Goal: Navigation & Orientation: Find specific page/section

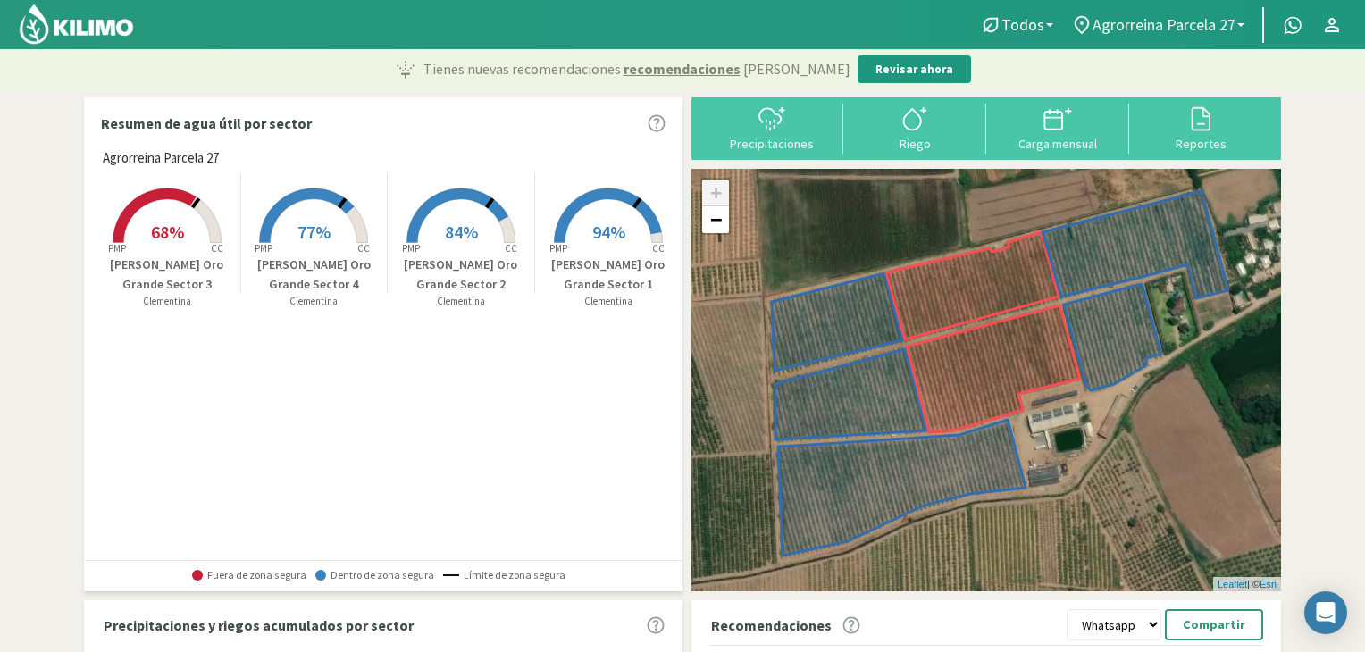
click at [1197, 19] on span "Agrorreina Parcela 27" at bounding box center [1164, 24] width 143 height 19
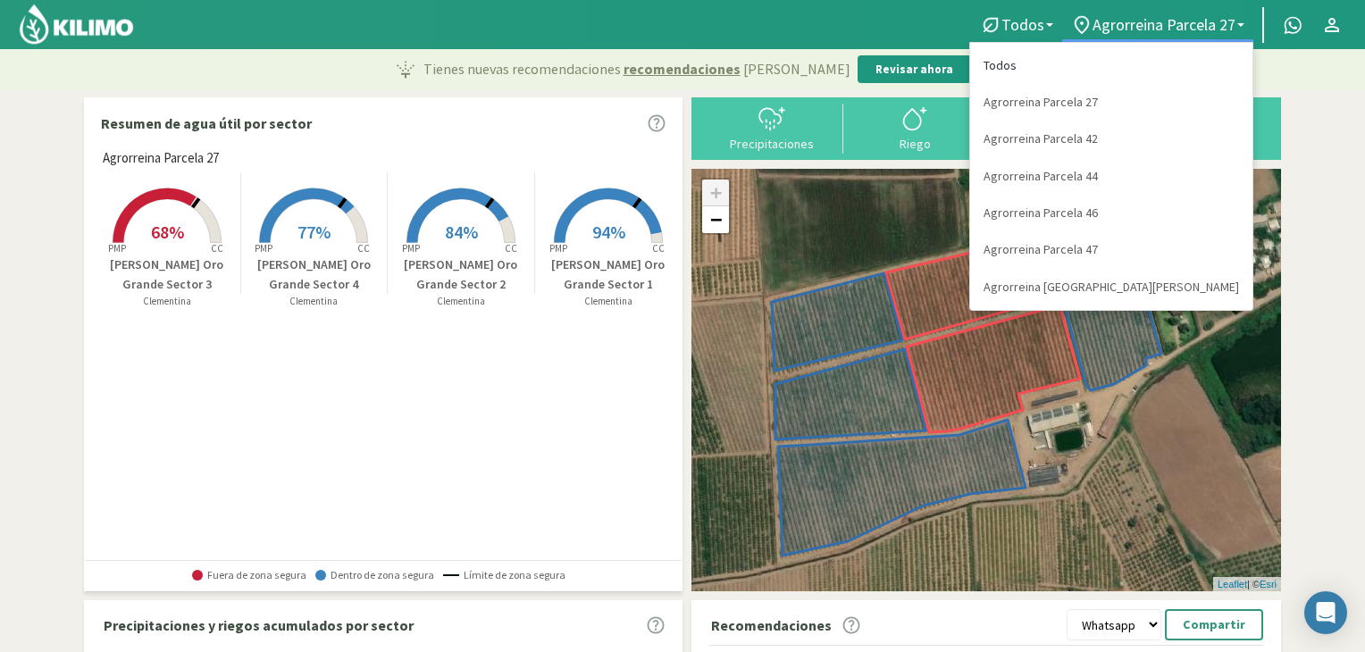
click at [1179, 60] on link "Todos" at bounding box center [1111, 65] width 282 height 37
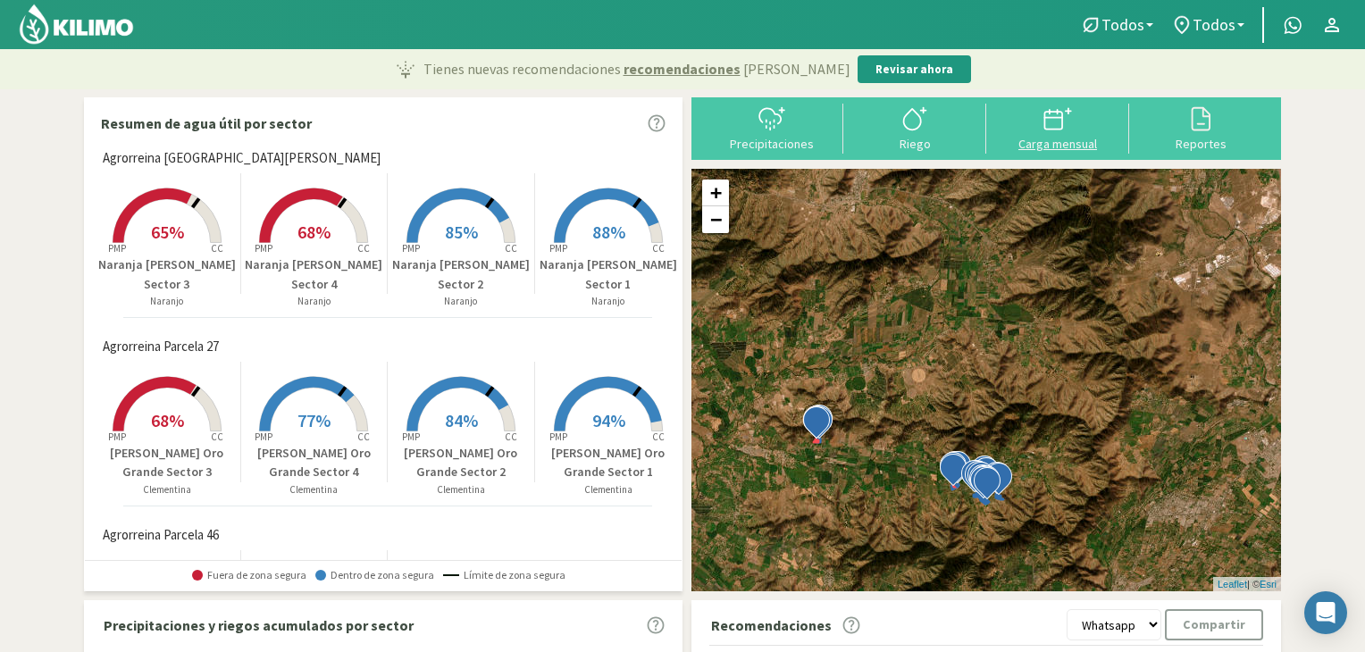
click at [1058, 138] on div "Carga mensual" at bounding box center [1058, 144] width 132 height 13
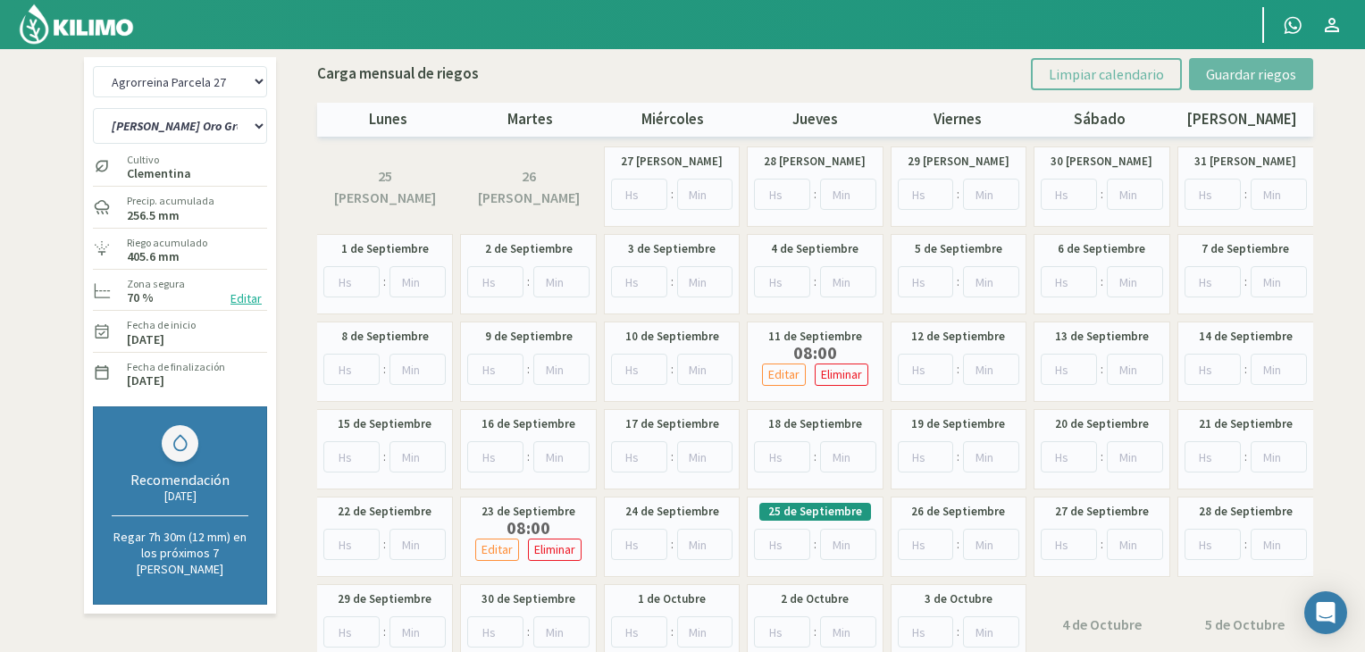
click at [891, 487] on div "19 de Septiembre :" at bounding box center [959, 449] width 136 height 80
drag, startPoint x: 226, startPoint y: 81, endPoint x: 221, endPoint y: 95, distance: 14.4
click at [226, 81] on select "Agrorreina Parcela 27 Agrorreina Parcela 42 [GEOGRAPHIC_DATA] 44 Agrorreina Par…" at bounding box center [180, 81] width 174 height 31
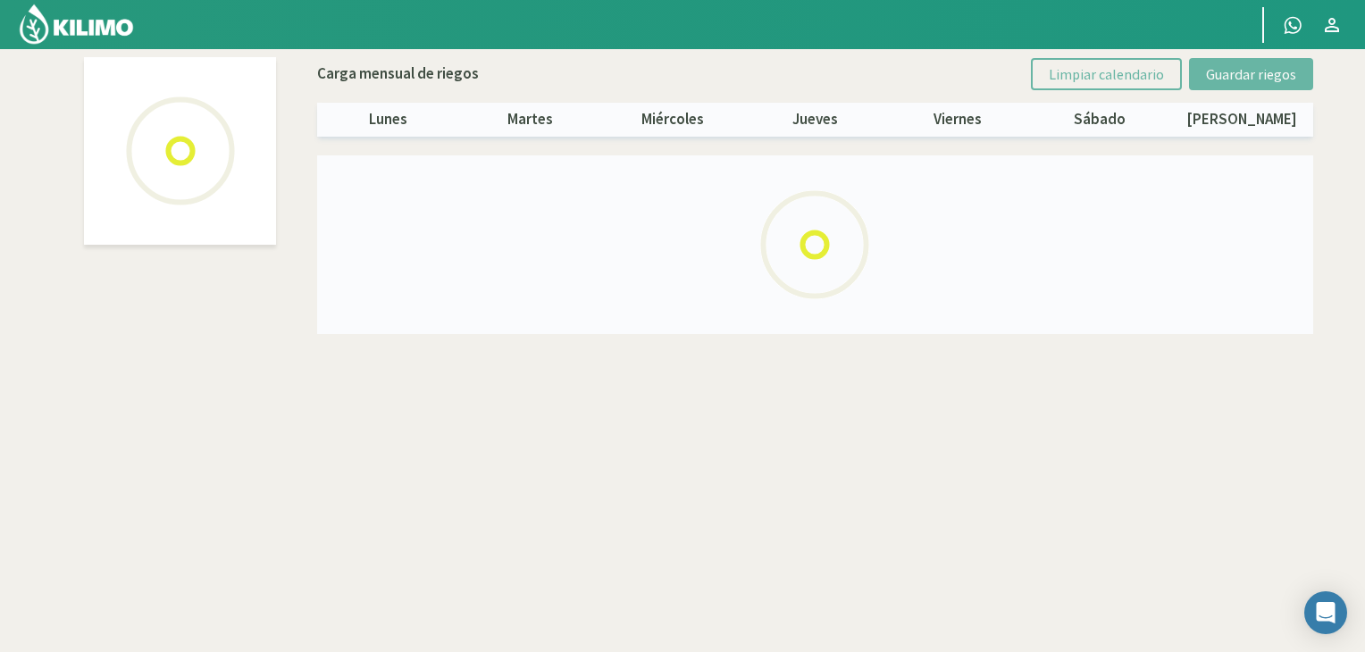
select select "3: Object"
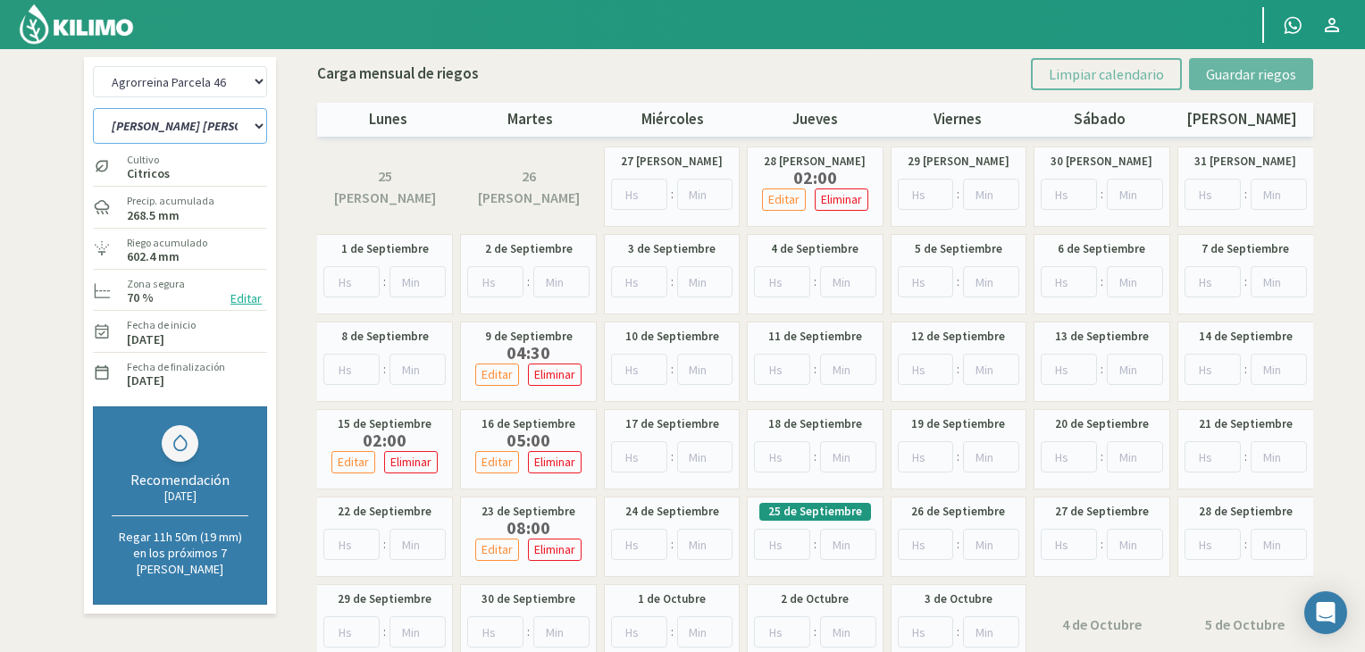
click at [261, 127] on select "[PERSON_NAME] [PERSON_NAME] C1-C3 [PERSON_NAME] [PERSON_NAME] C2-C4" at bounding box center [180, 126] width 174 height 36
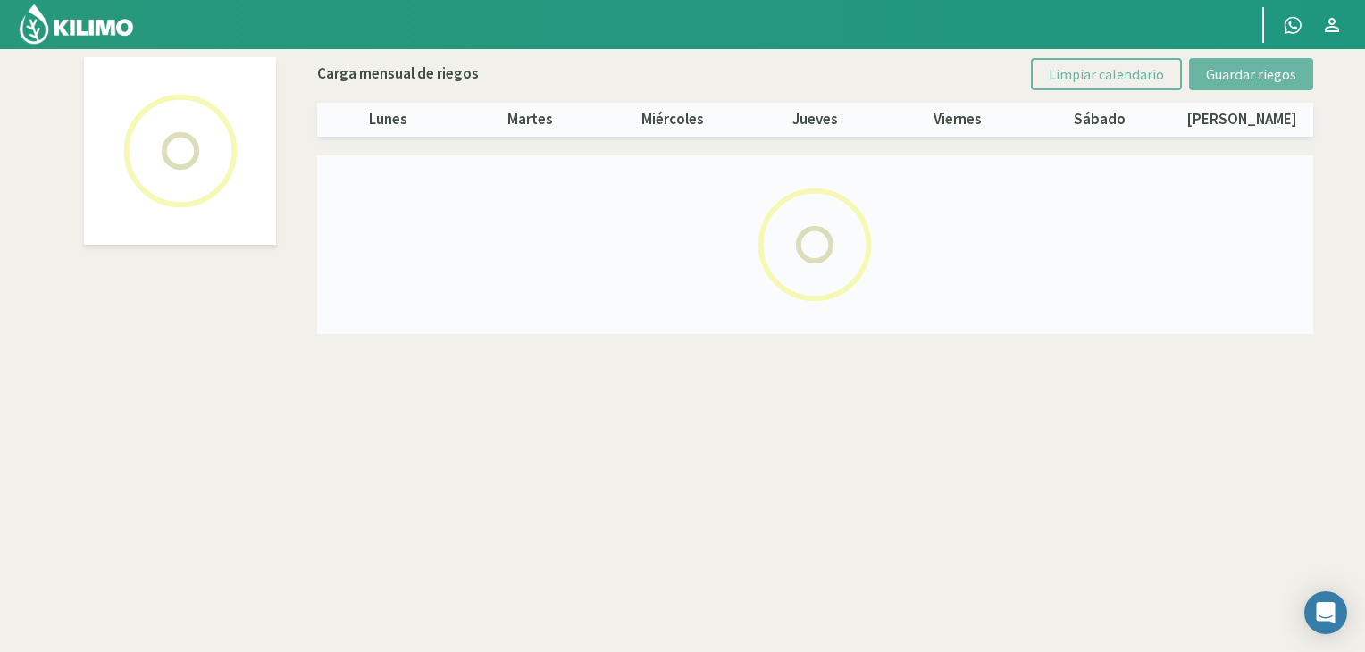
select select "3: Object"
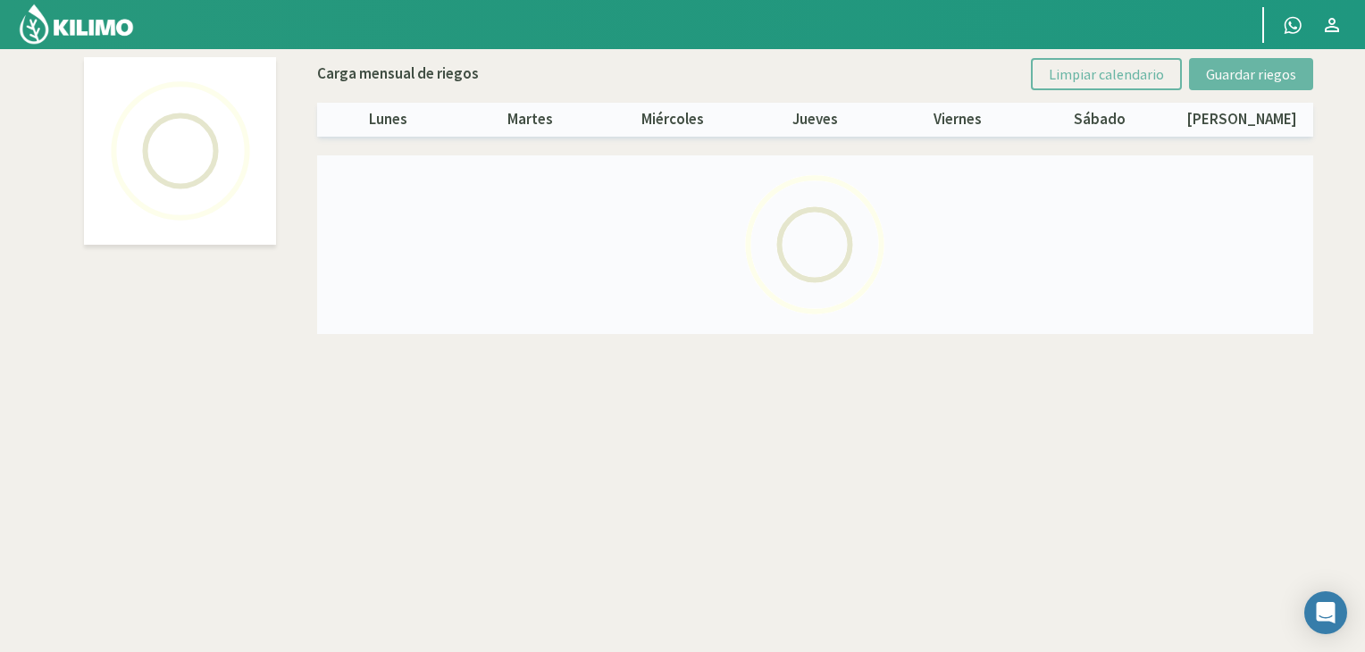
select select "1: Object"
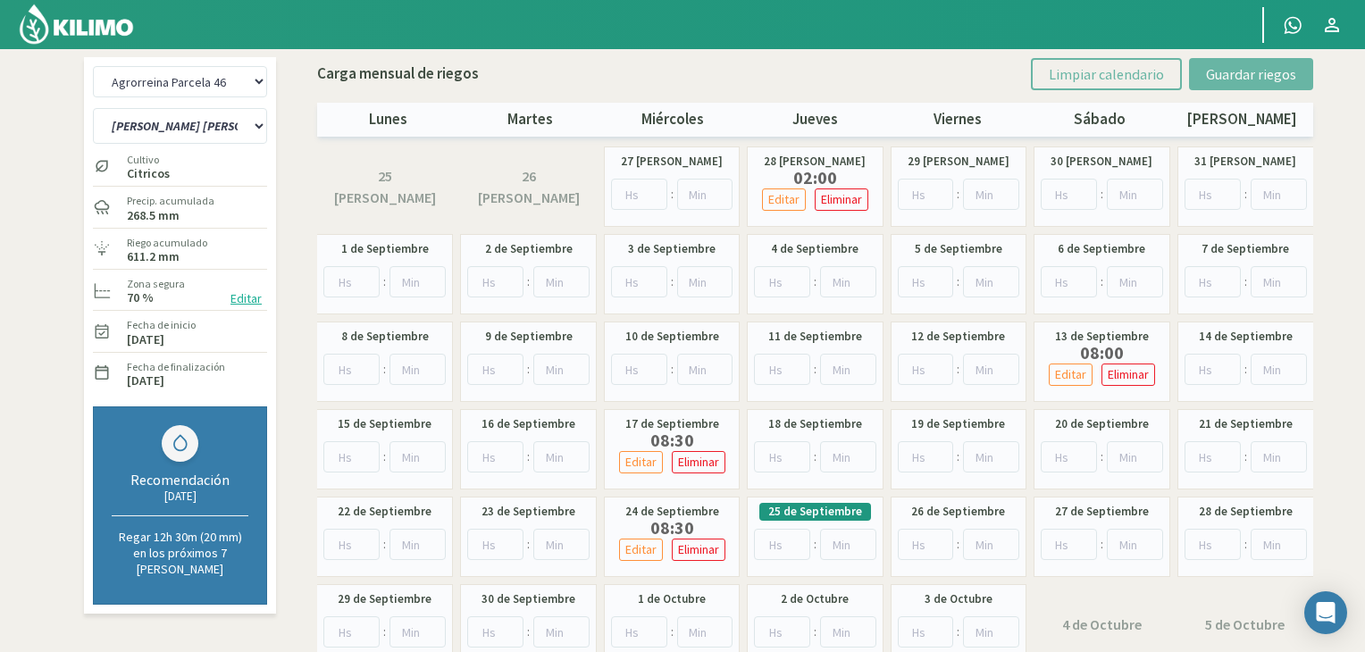
click at [84, 26] on img at bounding box center [76, 24] width 117 height 43
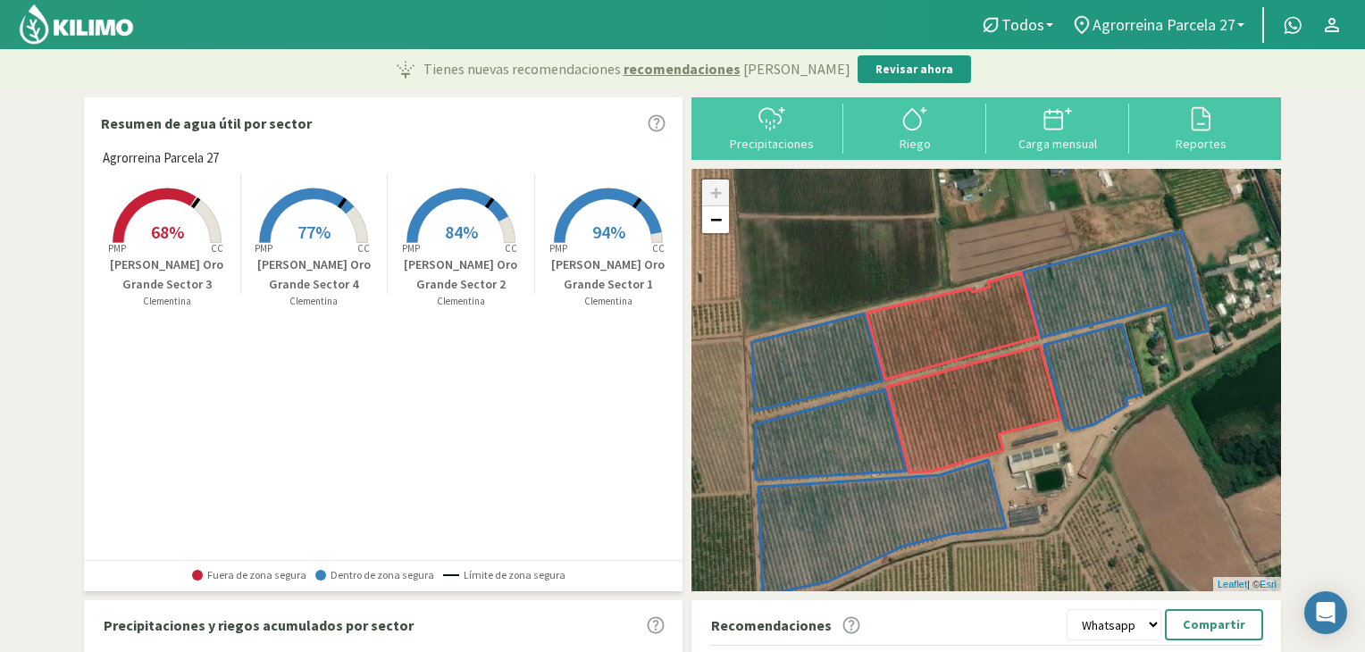
click at [1097, 33] on span "Agrorreina Parcela 27" at bounding box center [1164, 24] width 143 height 19
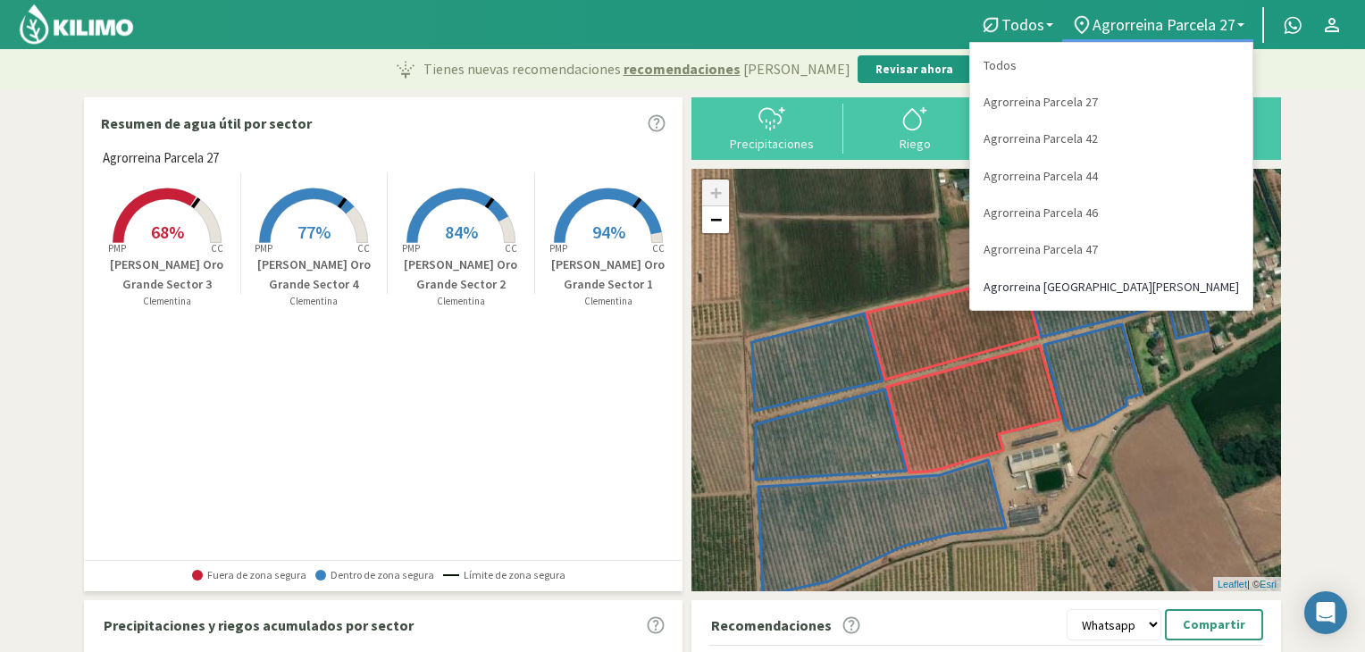
click at [1194, 277] on link "Agrorreina [GEOGRAPHIC_DATA][PERSON_NAME]" at bounding box center [1111, 287] width 282 height 37
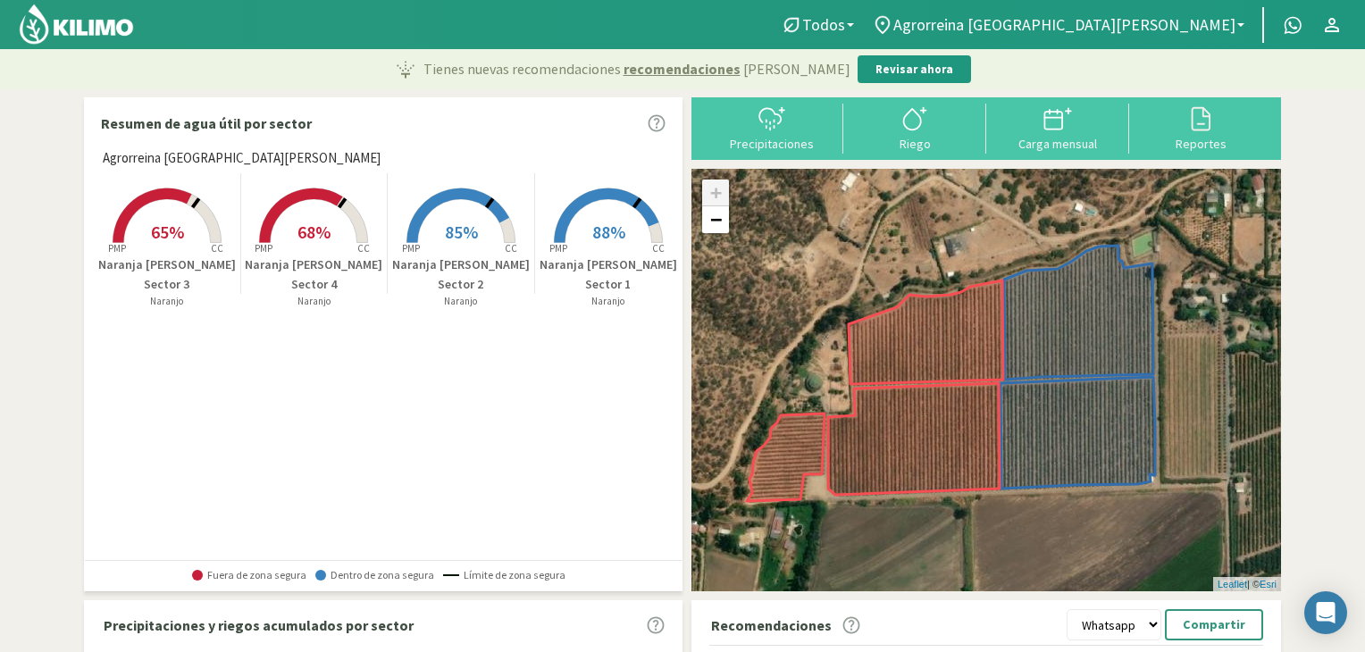
click at [1337, 119] on section "Resumen de agua útil por sector Agrorreina San [PERSON_NAME] Created with Highc…" at bounding box center [682, 567] width 1365 height 957
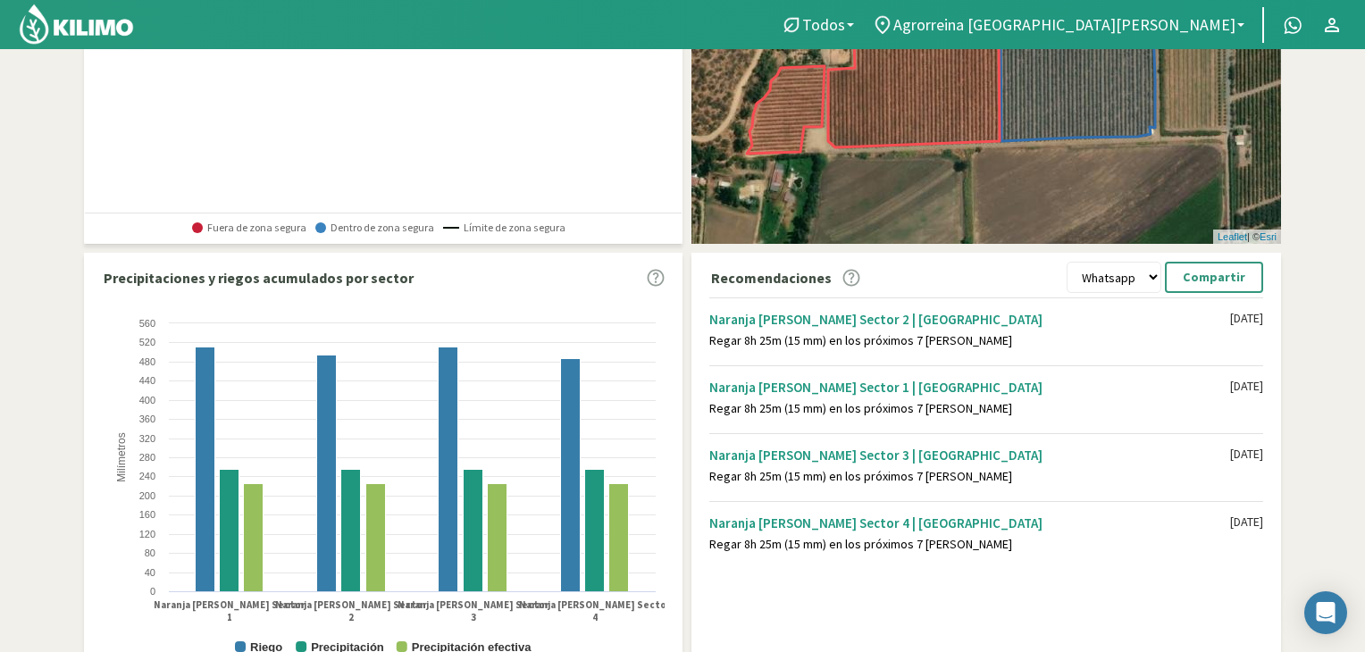
scroll to position [357, 0]
